Goal: Transaction & Acquisition: Purchase product/service

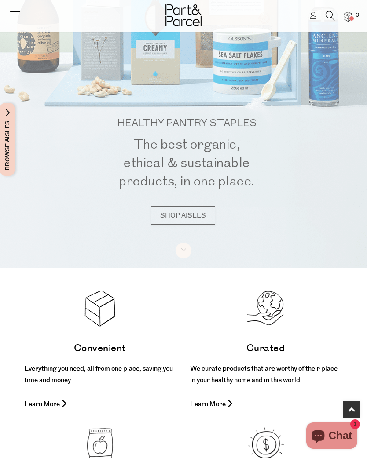
click at [191, 225] on link "SHOP AISLES" at bounding box center [183, 215] width 64 height 18
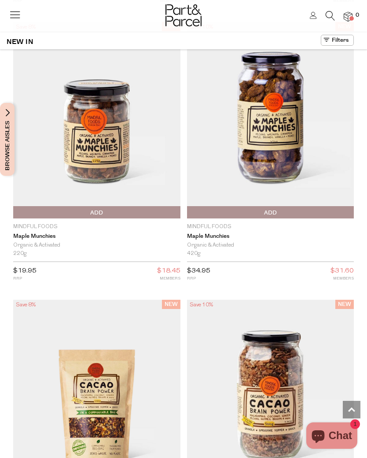
scroll to position [2670, 0]
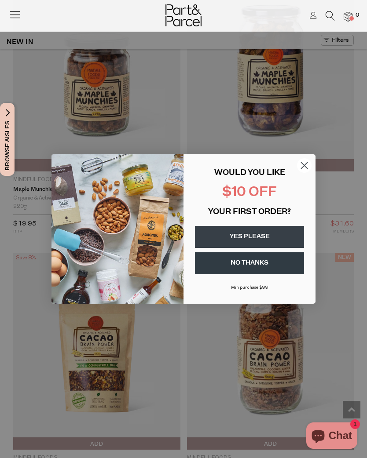
click at [301, 169] on icon "Close dialog" at bounding box center [304, 166] width 6 height 6
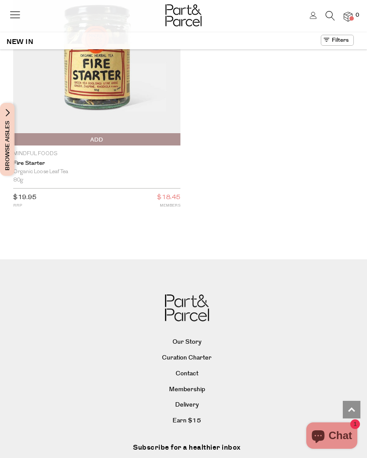
scroll to position [4399, 0]
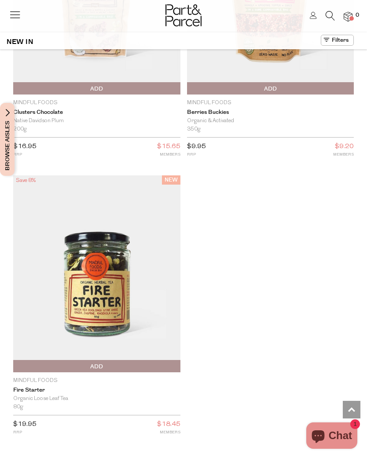
click at [11, 144] on span "Browse Aisles" at bounding box center [8, 139] width 10 height 73
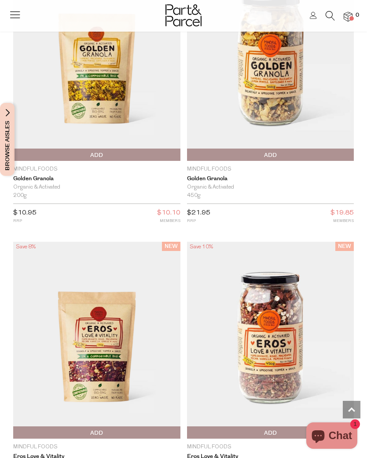
click at [11, 139] on span "Browse Aisles" at bounding box center [8, 139] width 10 height 73
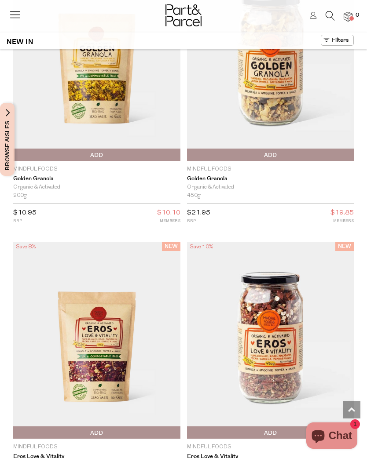
click at [11, 112] on span "Browse Aisles" at bounding box center [8, 139] width 10 height 73
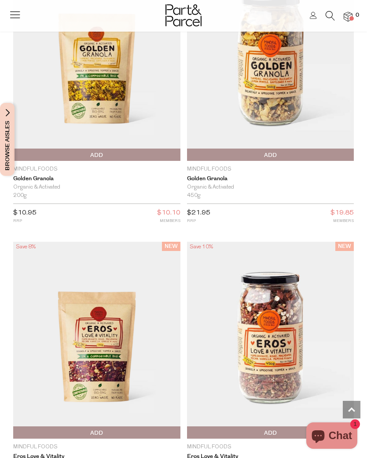
click at [108, 264] on img at bounding box center [96, 340] width 167 height 197
click at [94, 273] on img at bounding box center [96, 340] width 167 height 197
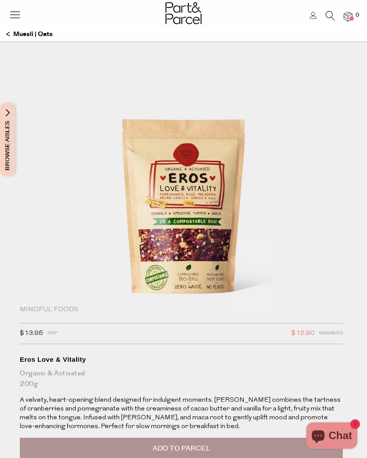
click at [20, 15] on icon at bounding box center [15, 14] width 12 height 12
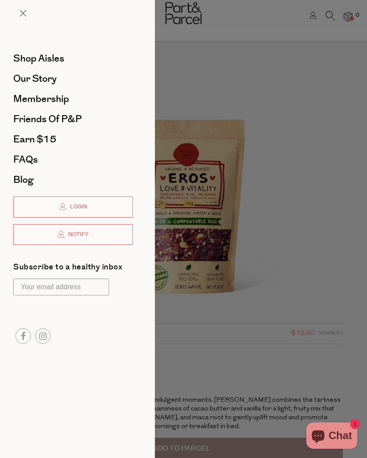
click at [51, 57] on span "Shop Aisles" at bounding box center [38, 58] width 51 height 14
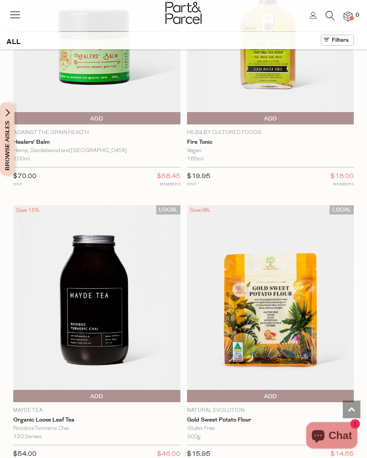
scroll to position [6533, 0]
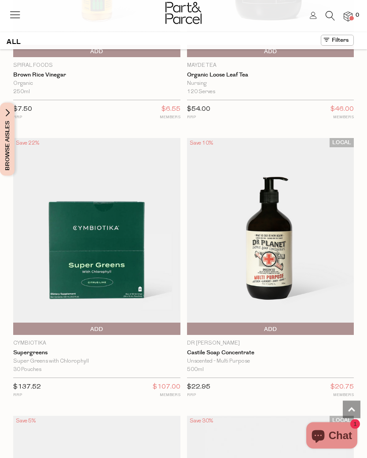
scroll to position [13297, 0]
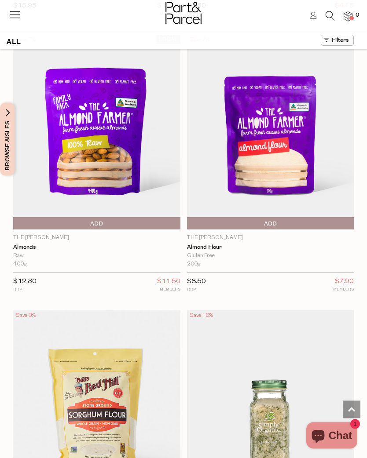
scroll to position [20292, 0]
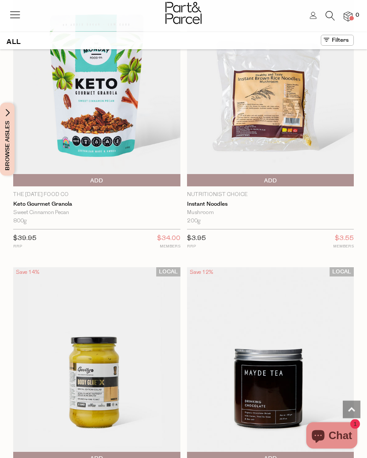
scroll to position [21192, 0]
